Goal: Task Accomplishment & Management: Complete application form

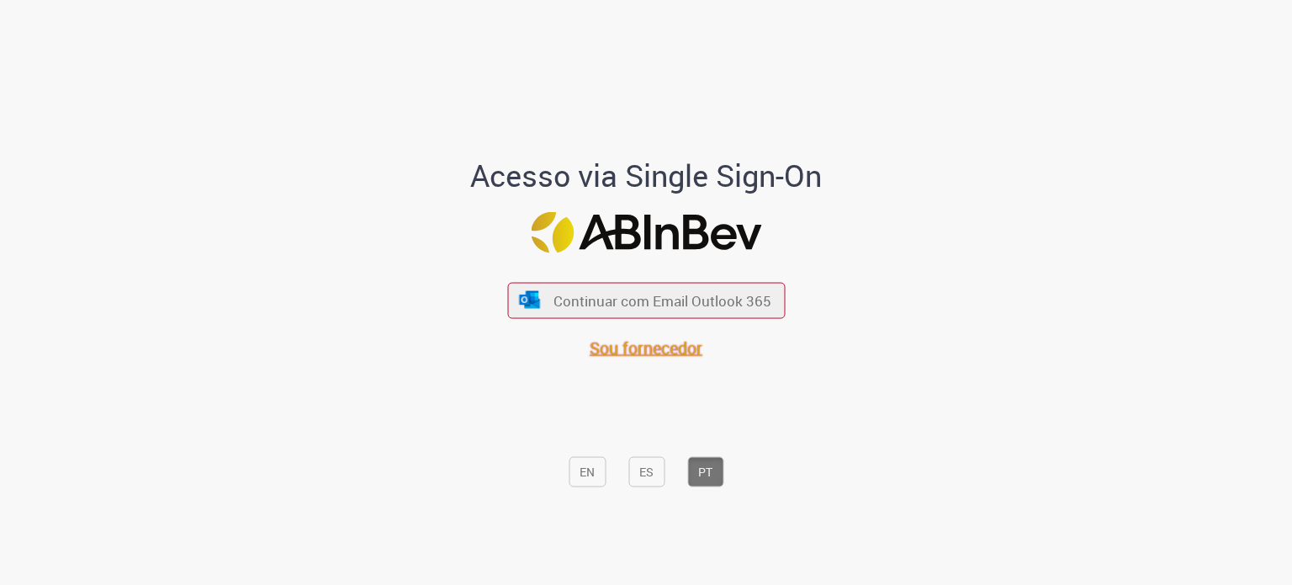
click at [638, 352] on font "Sou fornecedor" at bounding box center [646, 347] width 113 height 23
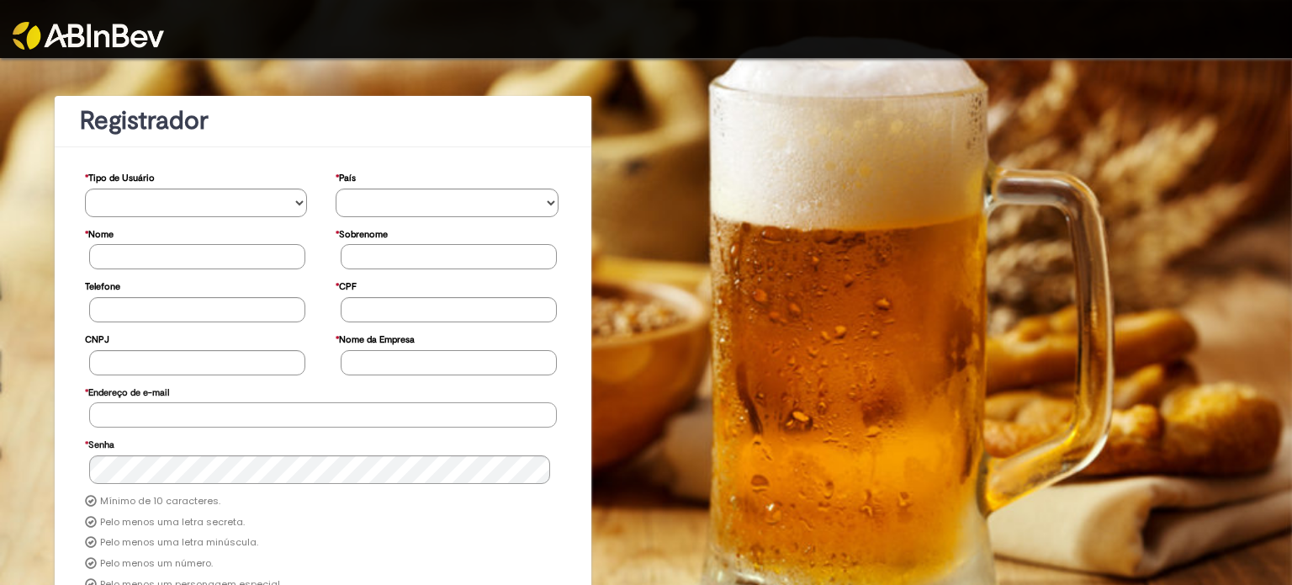
type input "**********"
click at [81, 34] on img at bounding box center [88, 36] width 151 height 28
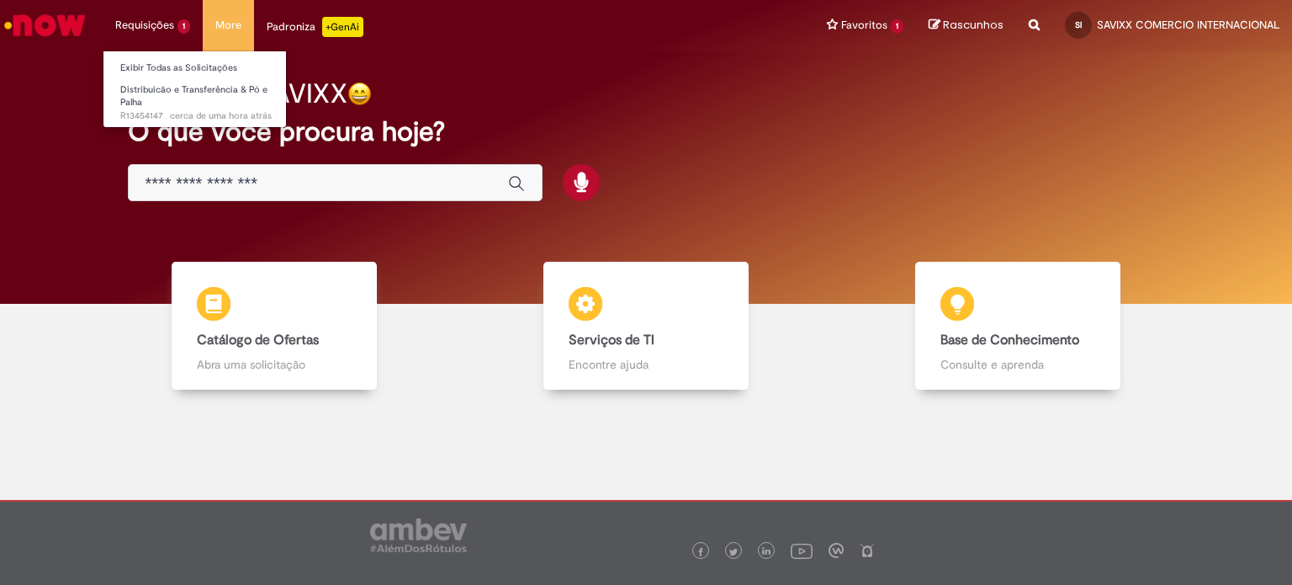
click at [161, 32] on li "Requisições 1 Exibir Todas as Solicitações Distribuicão e Transferência & Pó e …" at bounding box center [153, 25] width 100 height 50
click at [152, 97] on link "Distribuicão e Transferência & Pó e Palha cerca de uma hora atrás cerca de uma …" at bounding box center [195, 99] width 185 height 36
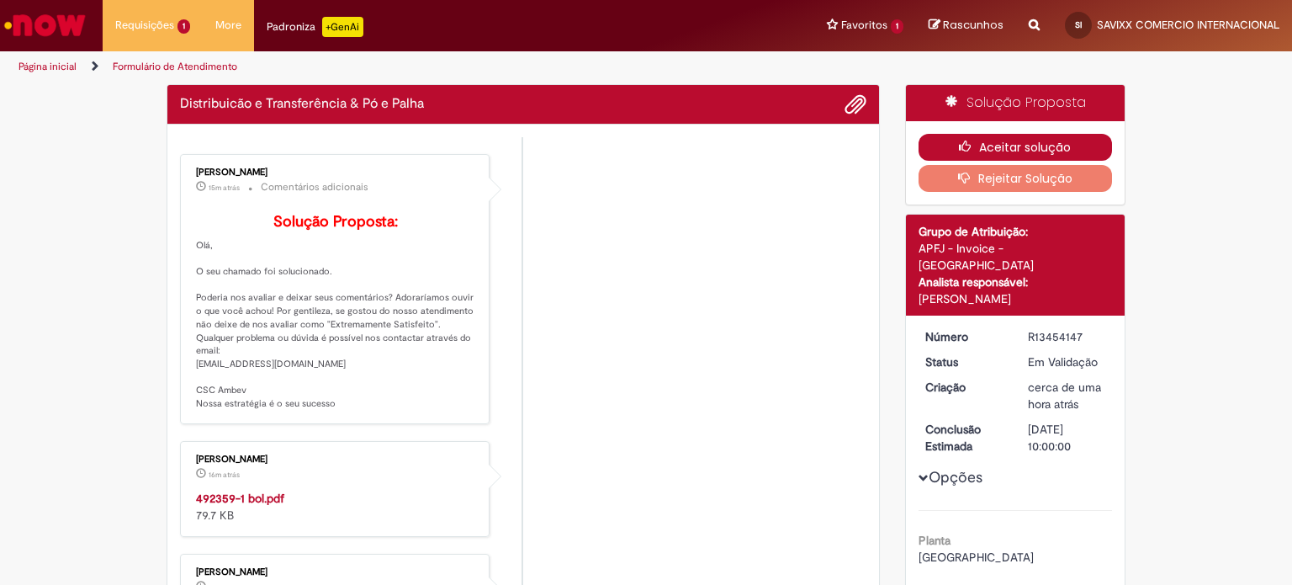
click at [996, 151] on button "Aceitar solução" at bounding box center [1016, 147] width 194 height 27
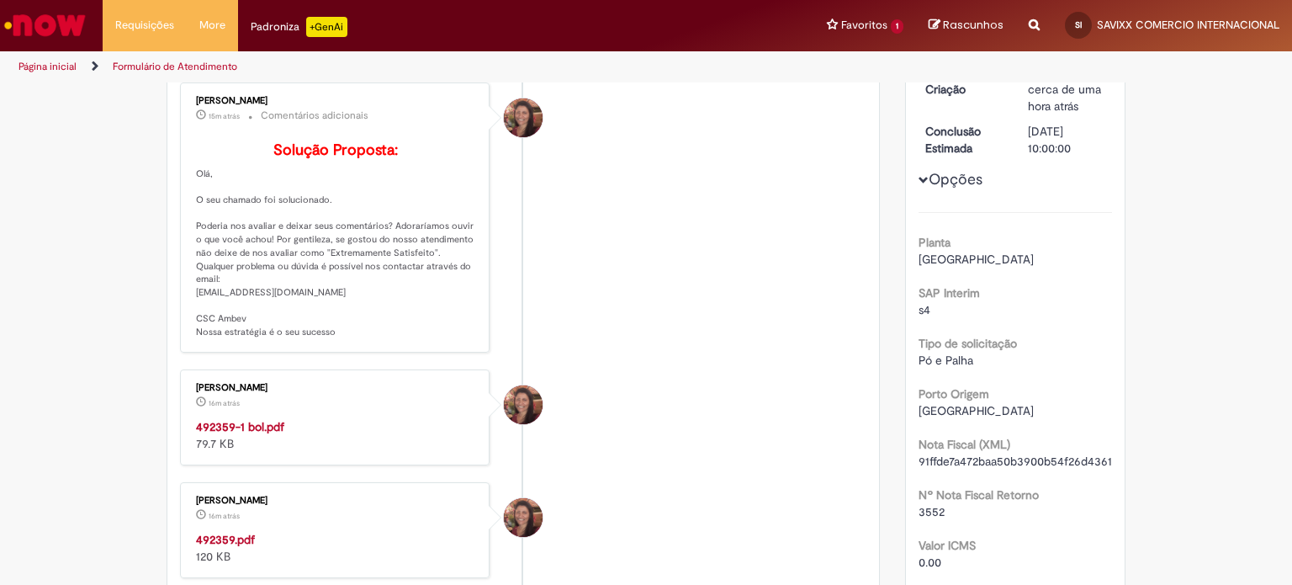
scroll to position [252, 0]
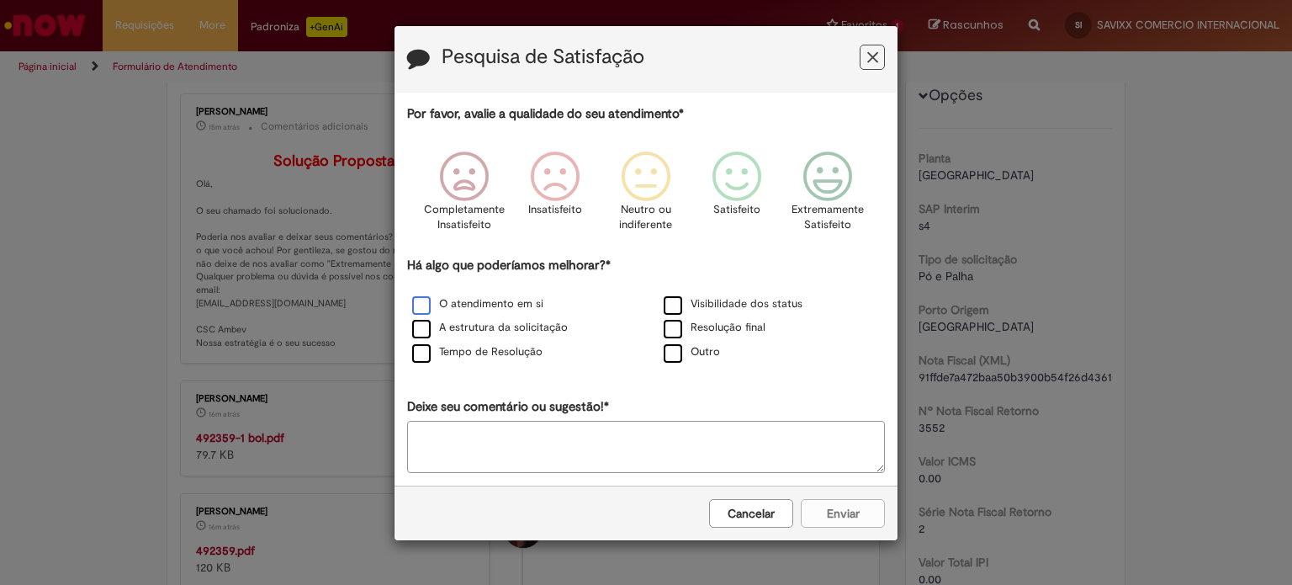
click at [481, 305] on label "O atendimento em si" at bounding box center [477, 304] width 131 height 16
click at [809, 179] on icon "Feedback" at bounding box center [828, 176] width 63 height 50
click at [832, 505] on button "Enviar" at bounding box center [843, 513] width 84 height 29
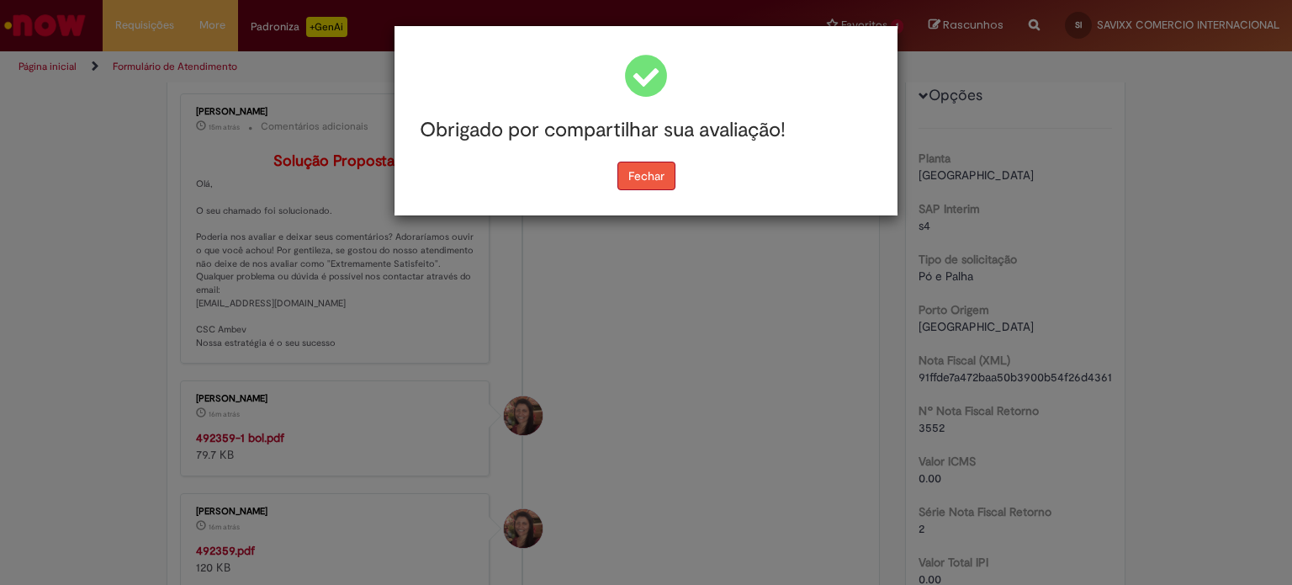
click at [671, 174] on button "Fechar" at bounding box center [647, 176] width 58 height 29
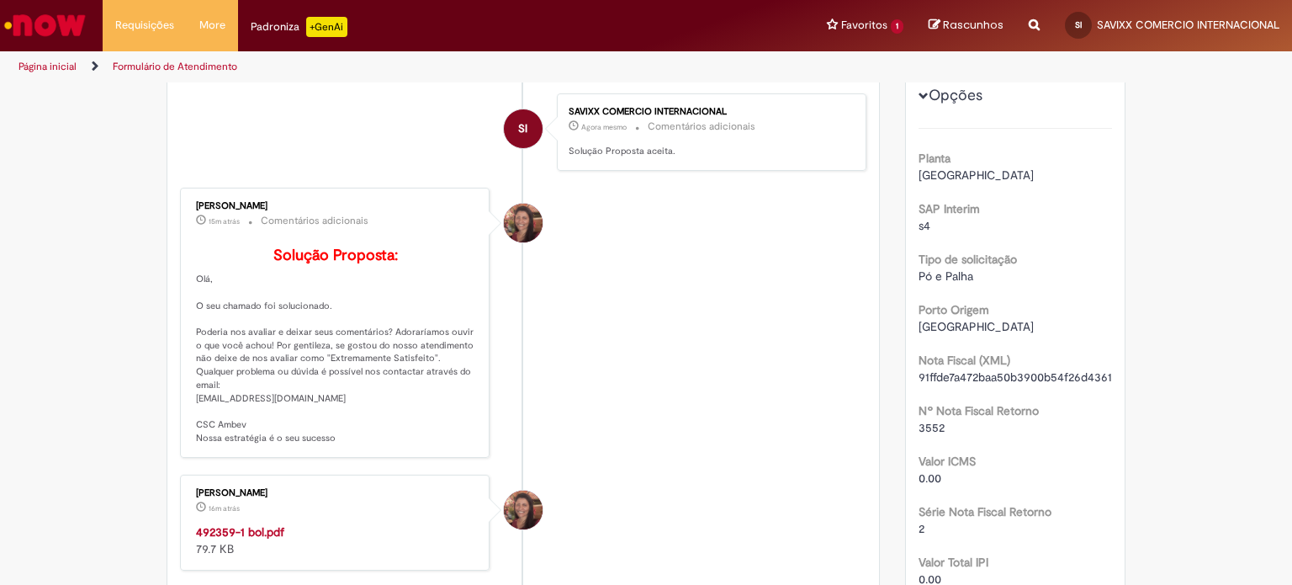
click at [167, 386] on div "Enviar SI SAVIXX COMERCIO INTERNACIONAL Agora mesmo Agora mesmo Comentários adi…" at bounding box center [523, 488] width 712 height 1038
click at [254, 539] on strong "492359-1 bol.pdf" at bounding box center [240, 531] width 88 height 15
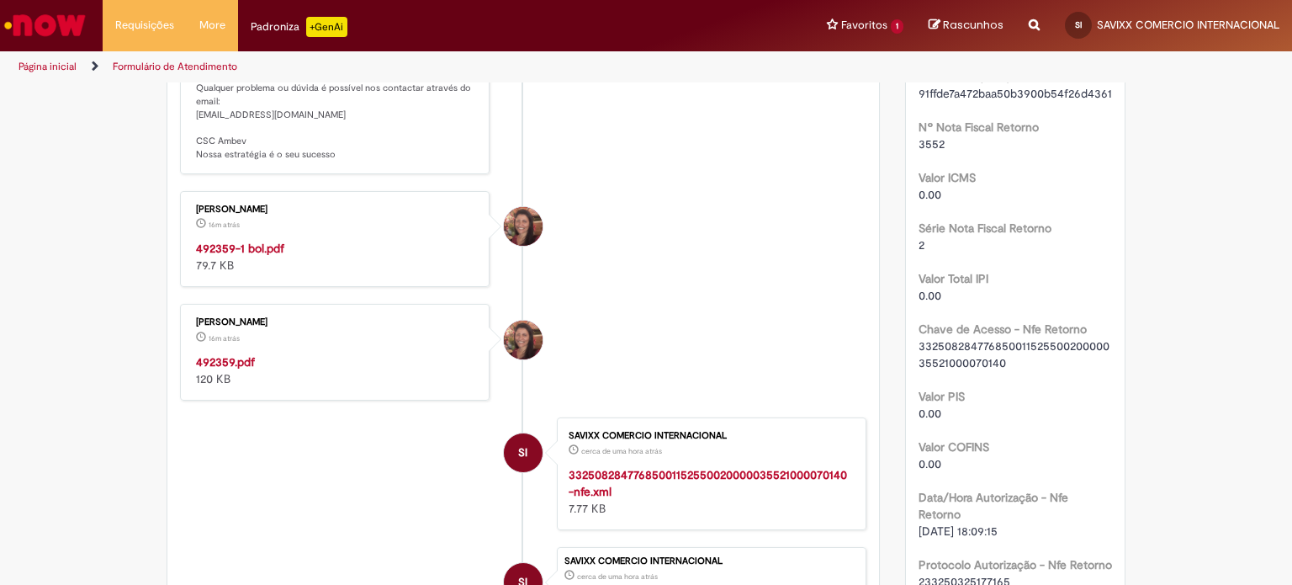
scroll to position [561, 0]
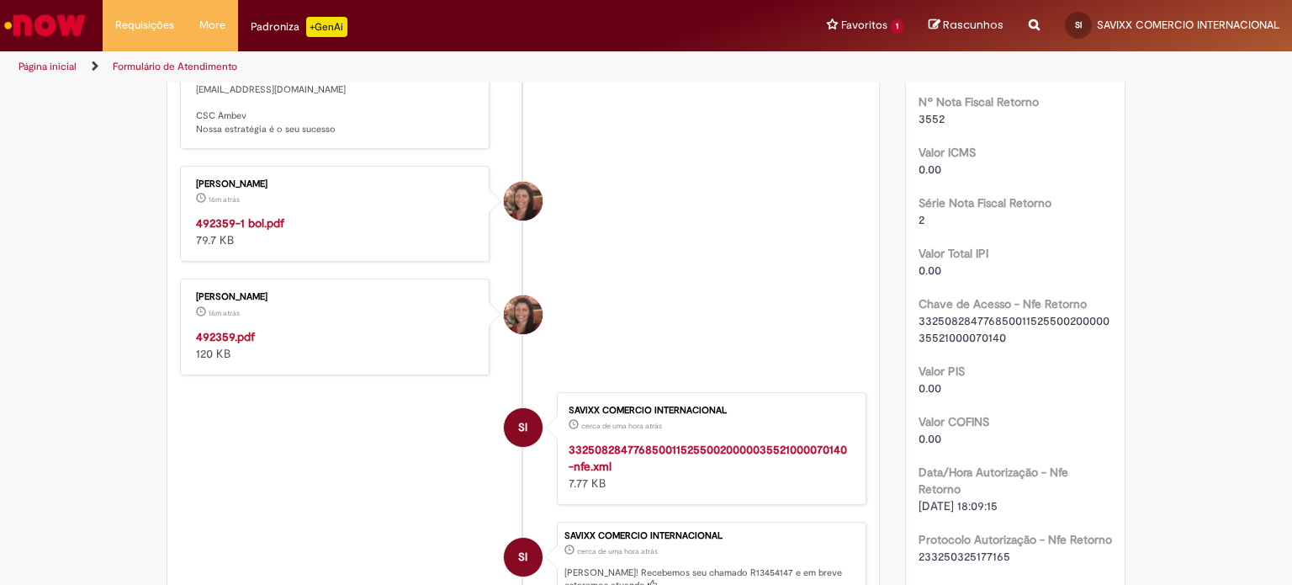
click at [231, 344] on strong "492359.pdf" at bounding box center [225, 336] width 59 height 15
